Goal: Check status: Check status

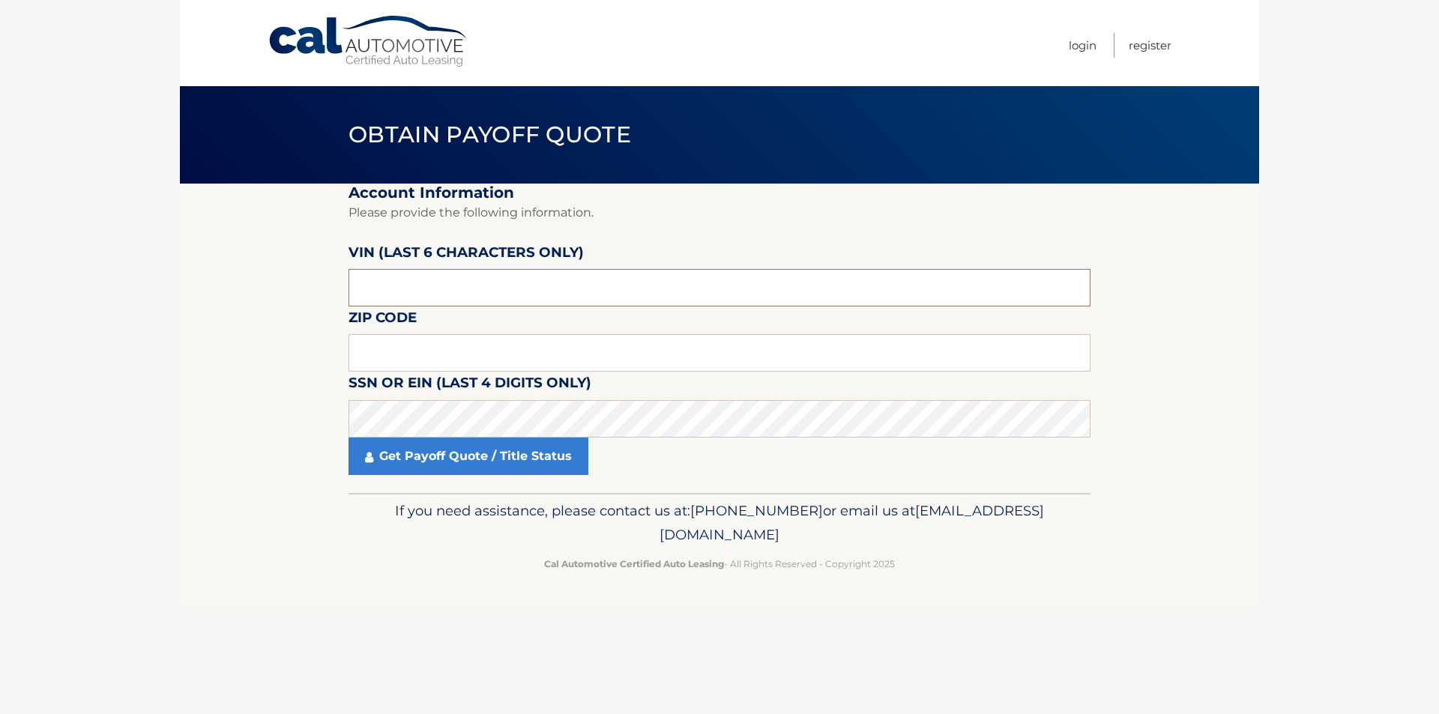
click at [541, 285] on input "text" at bounding box center [720, 287] width 742 height 37
type input "100244"
click at [461, 346] on input "text" at bounding box center [720, 352] width 742 height 37
type input "10562"
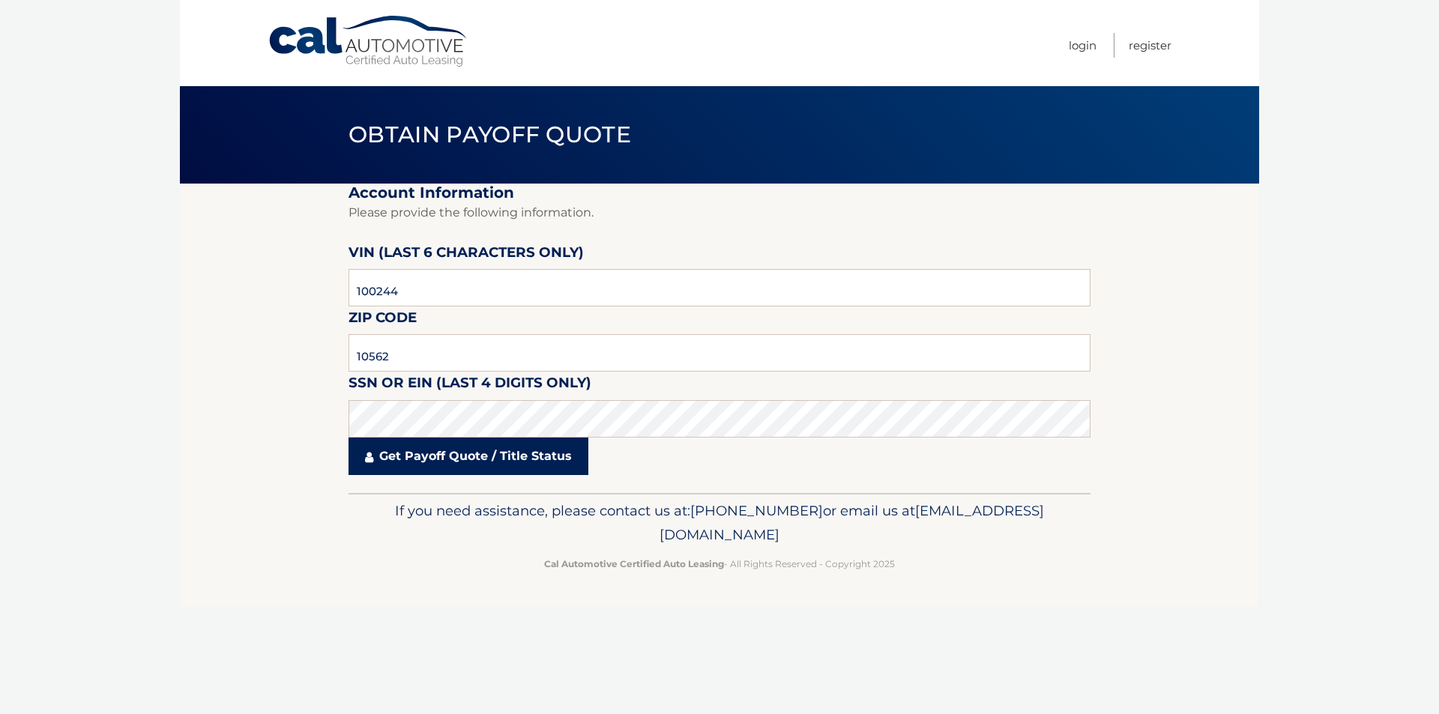
click at [503, 463] on link "Get Payoff Quote / Title Status" at bounding box center [469, 456] width 240 height 37
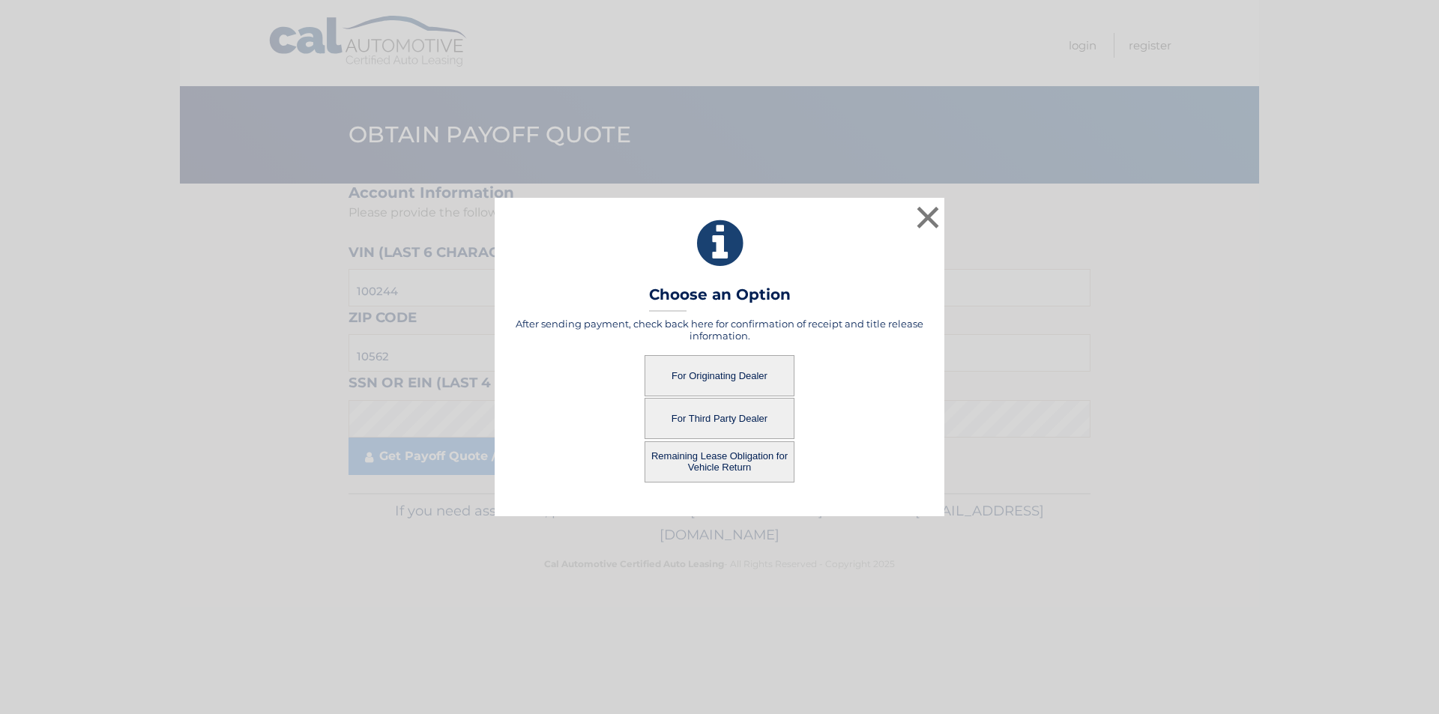
click at [720, 363] on button "For Originating Dealer" at bounding box center [720, 375] width 150 height 41
click at [702, 379] on button "For Originating Dealer" at bounding box center [720, 375] width 150 height 41
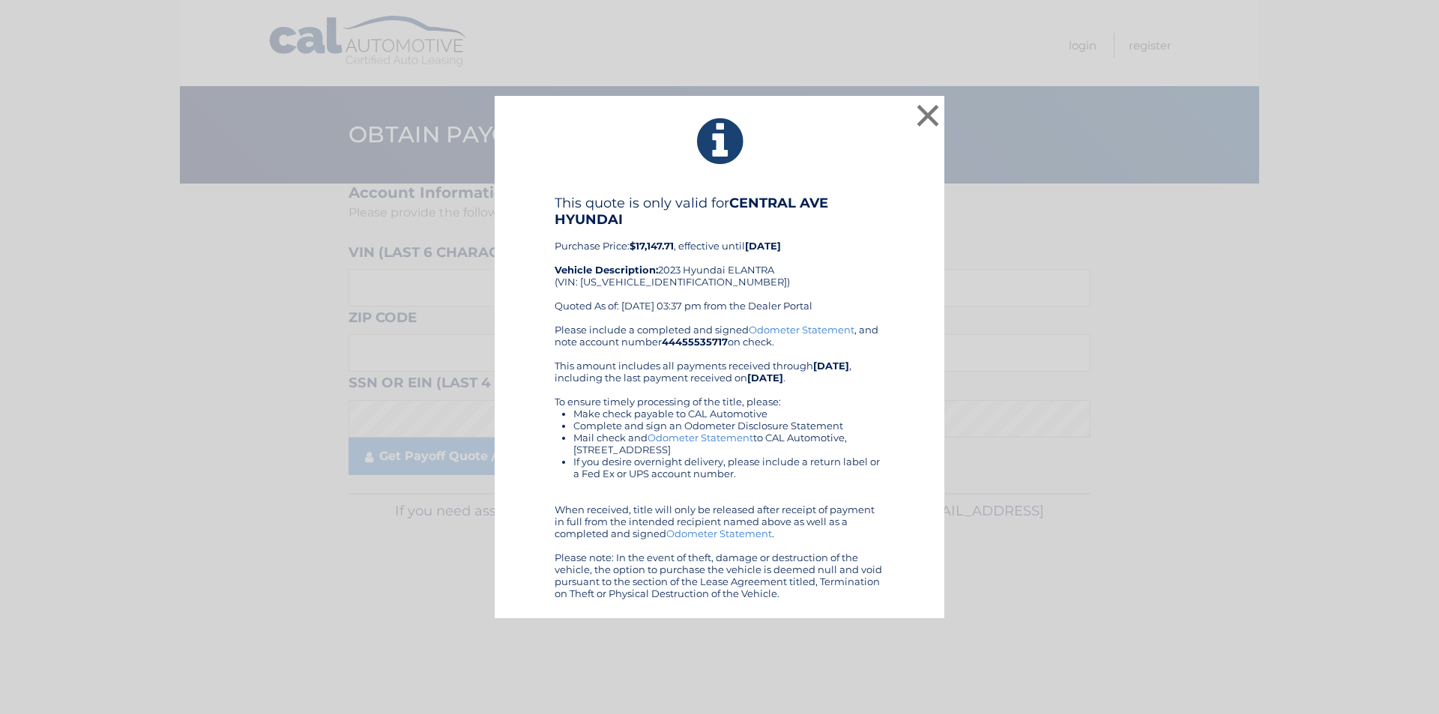
click at [650, 369] on div "Please include a completed and signed Odometer Statement , and note account num…" at bounding box center [720, 462] width 330 height 276
click at [839, 342] on div "Please include a completed and signed Odometer Statement , and note account num…" at bounding box center [720, 462] width 330 height 276
drag, startPoint x: 786, startPoint y: 274, endPoint x: 732, endPoint y: 393, distance: 129.9
click at [720, 400] on div "Please include a completed and signed Odometer Statement , and note account num…" at bounding box center [720, 462] width 330 height 276
